Goal: Information Seeking & Learning: Learn about a topic

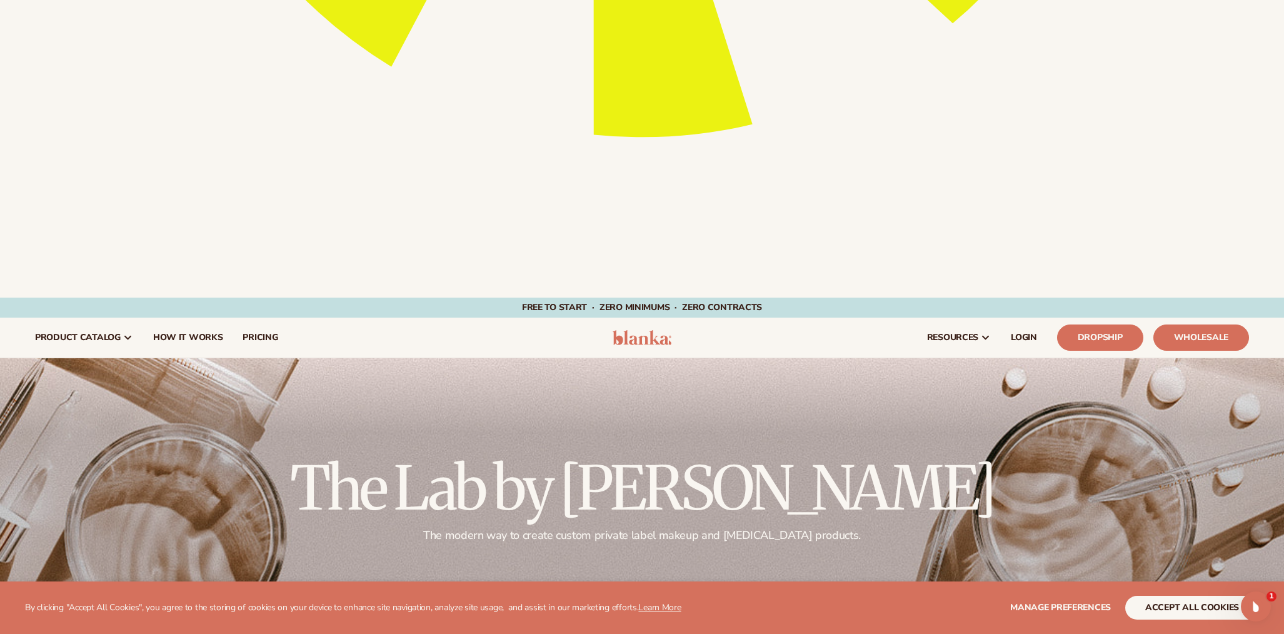
scroll to position [972, 0]
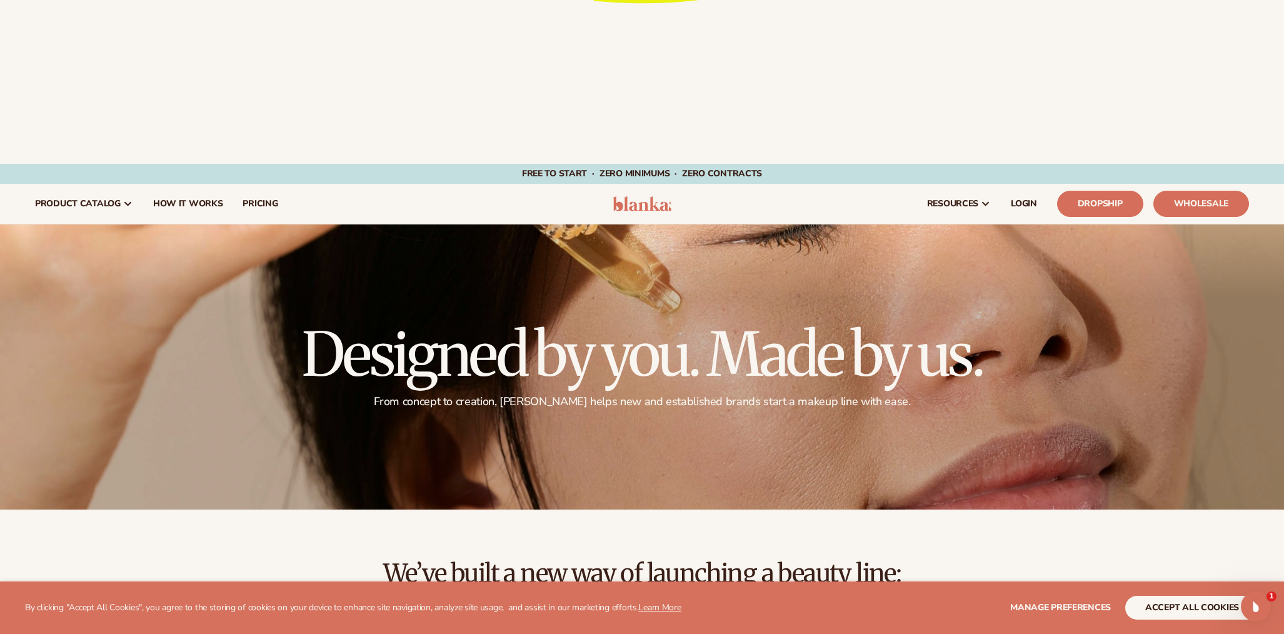
scroll to position [1166, 0]
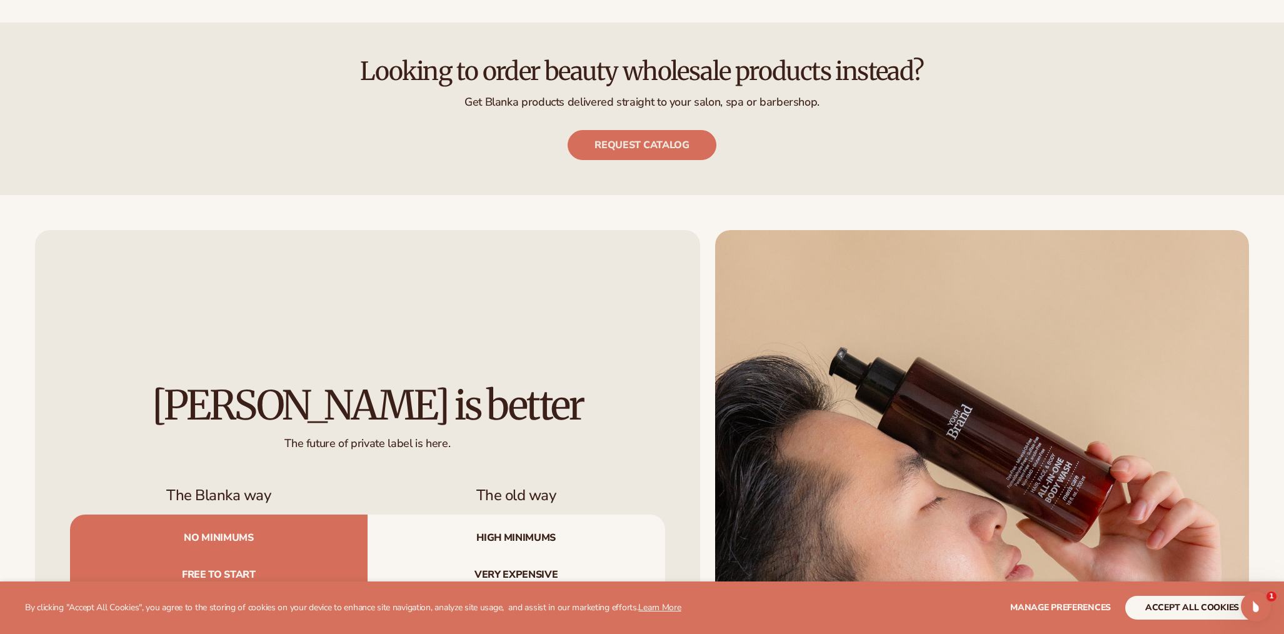
scroll to position [2961, 0]
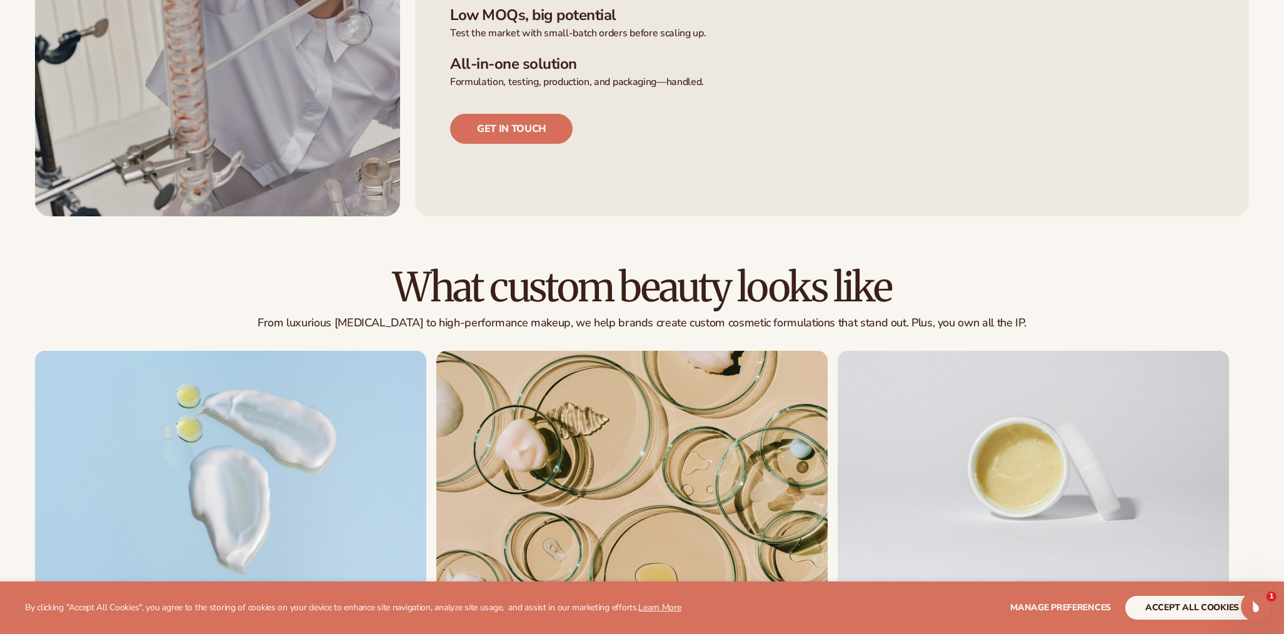
scroll to position [1907, 0]
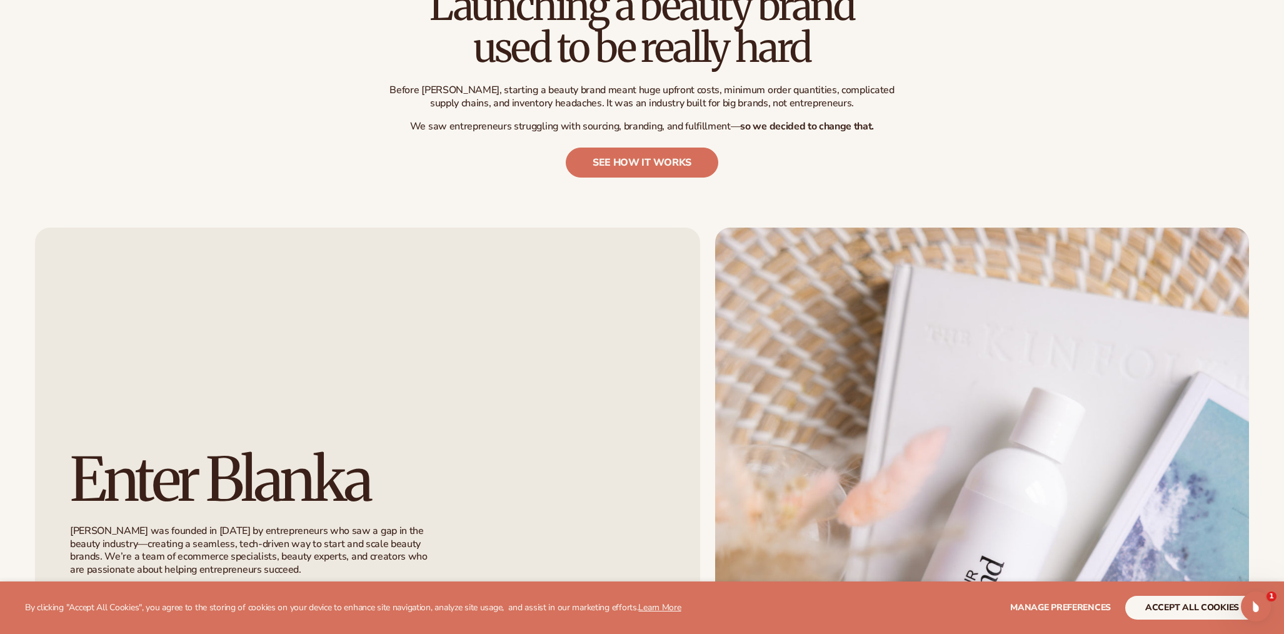
scroll to position [2024, 0]
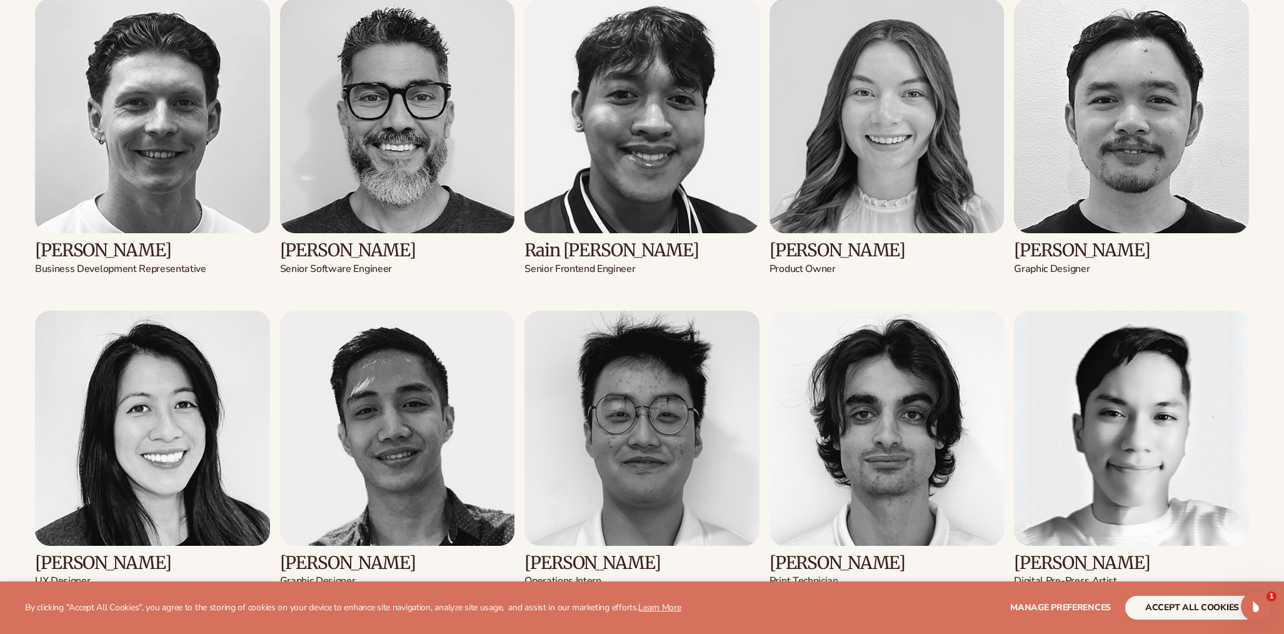
scroll to position [4141, 0]
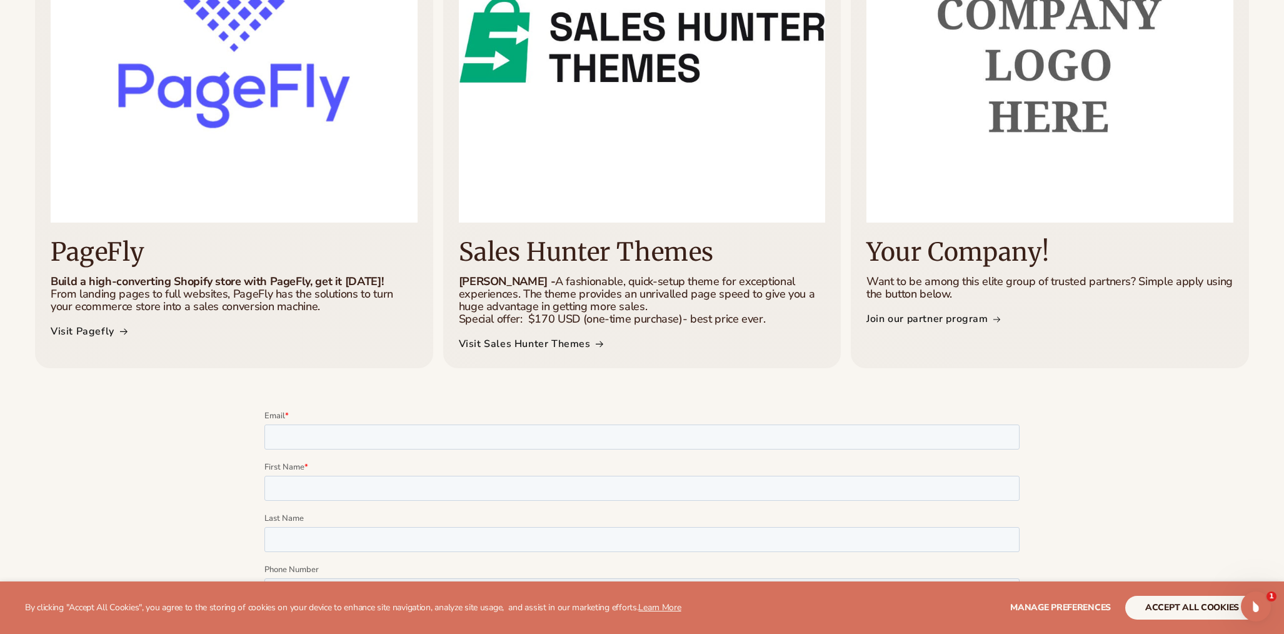
scroll to position [2332, 0]
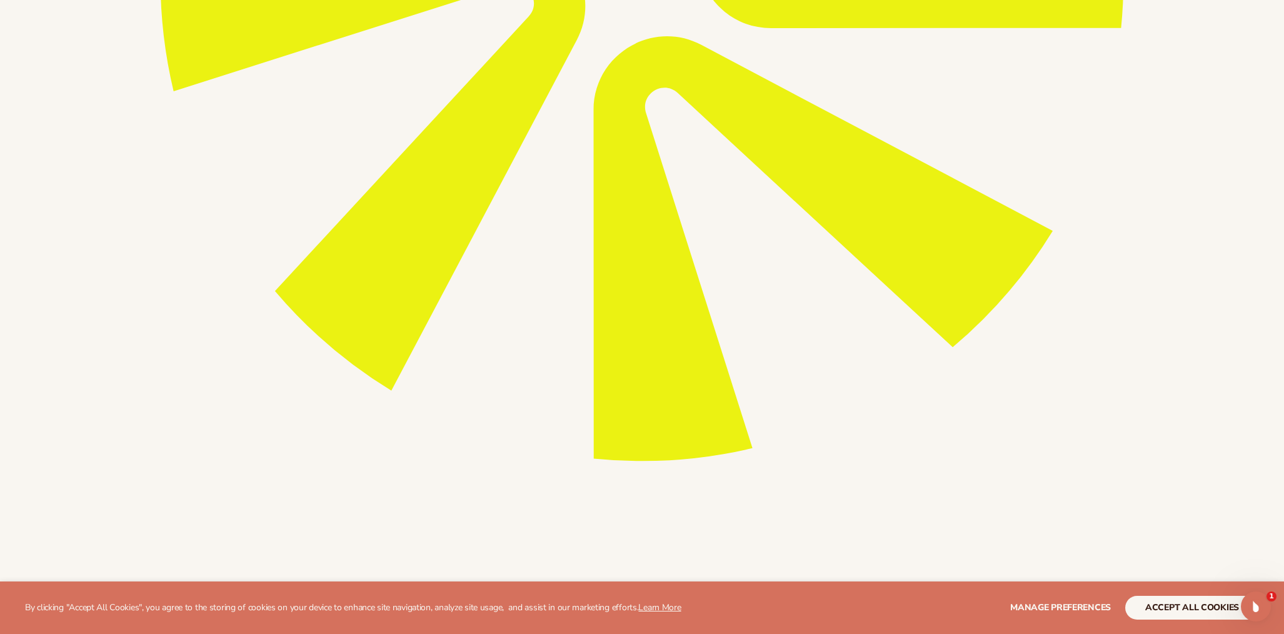
scroll to position [467, 0]
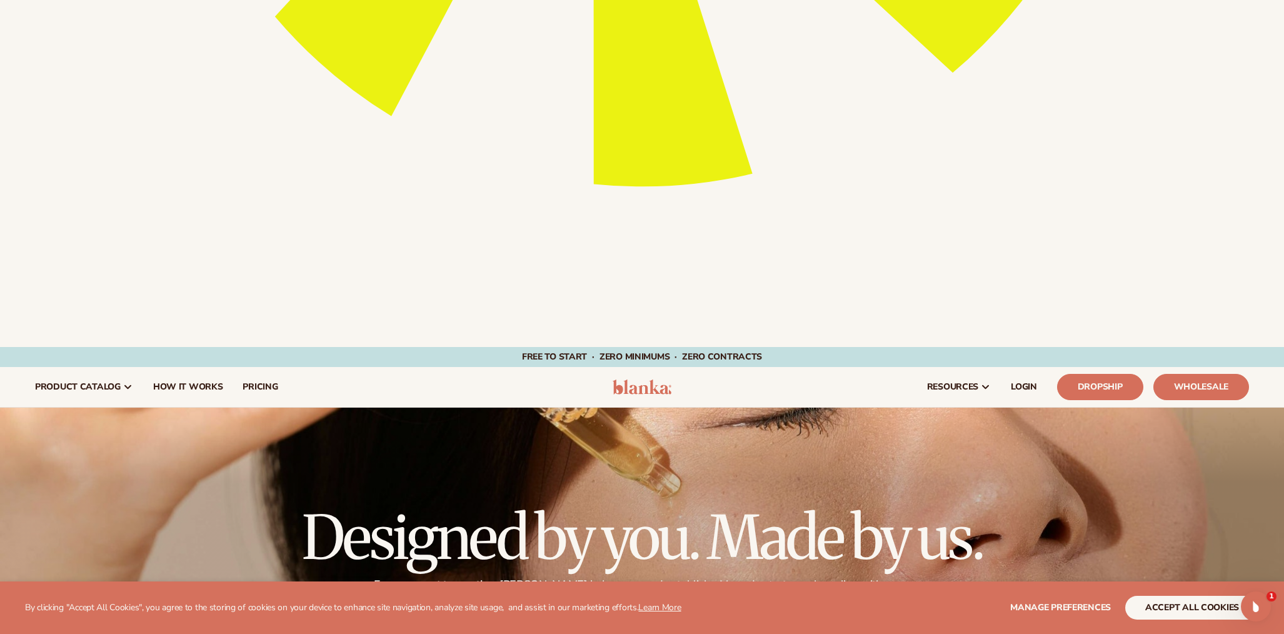
scroll to position [510, 0]
